Goal: Task Accomplishment & Management: Complete application form

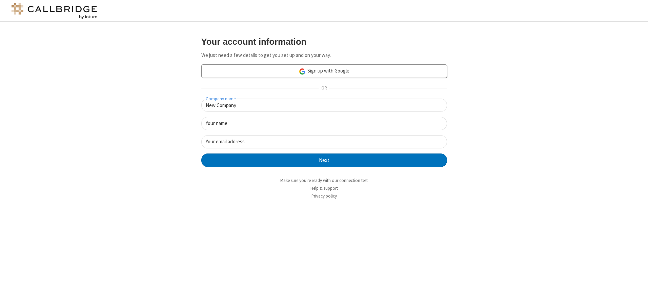
type input "New Company"
type input "New User"
type input "[EMAIL_ADDRESS][DOMAIN_NAME]"
click button "Next" at bounding box center [324, 160] width 246 height 14
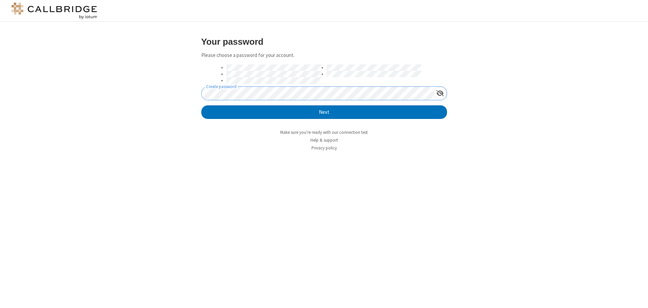
click button "Next" at bounding box center [324, 112] width 246 height 14
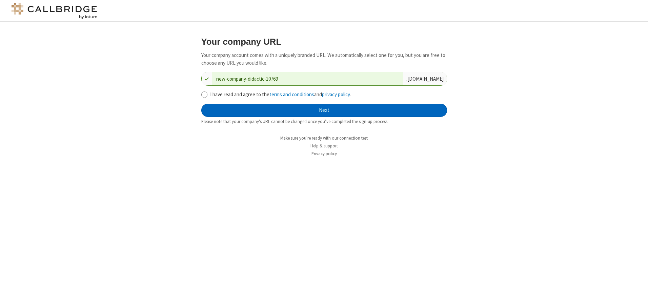
click at [324, 110] on button "Next" at bounding box center [324, 111] width 246 height 14
